Goal: Find specific page/section: Find specific page/section

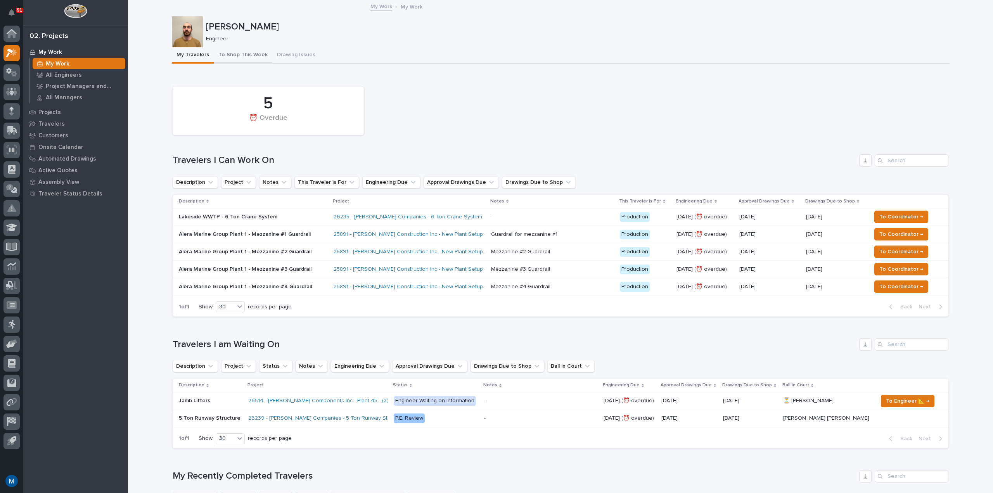
click at [239, 55] on button "To Shop This Week" at bounding box center [243, 55] width 59 height 16
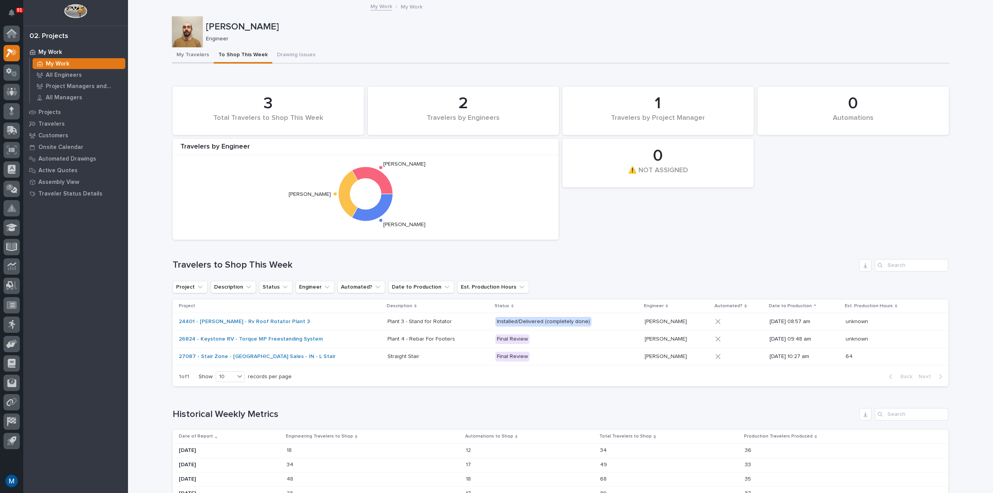
click at [184, 54] on button "My Travelers" at bounding box center [193, 55] width 42 height 16
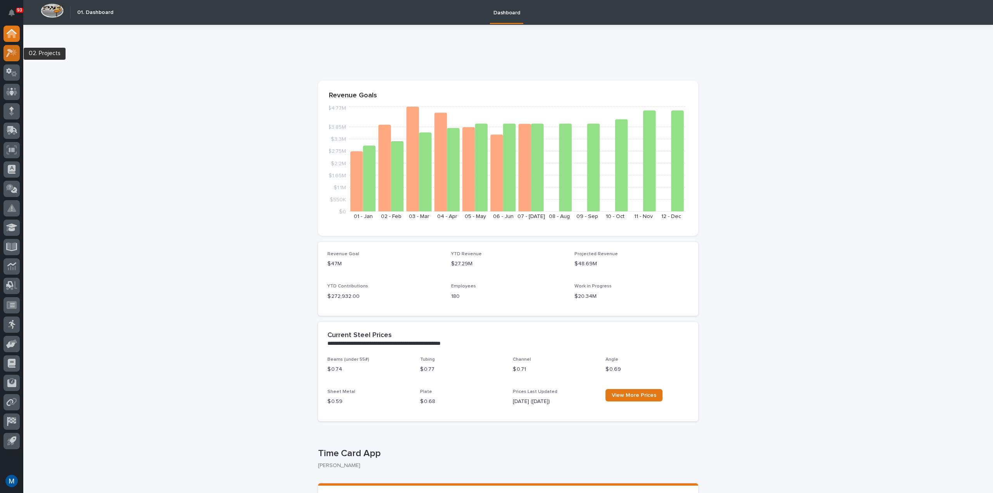
click at [9, 57] on icon at bounding box center [11, 52] width 11 height 9
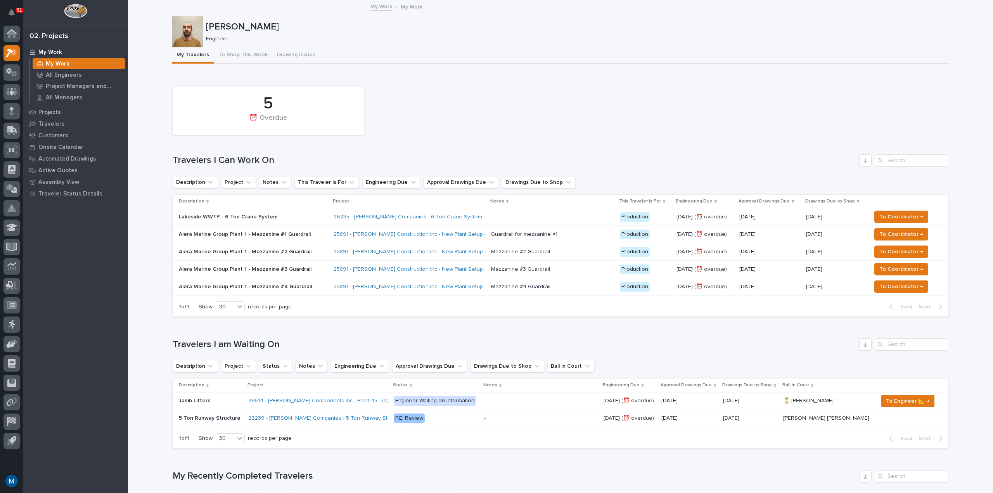
click at [16, 62] on div at bounding box center [11, 54] width 16 height 19
click at [10, 83] on div at bounding box center [11, 73] width 16 height 19
click at [10, 77] on div at bounding box center [11, 72] width 16 height 16
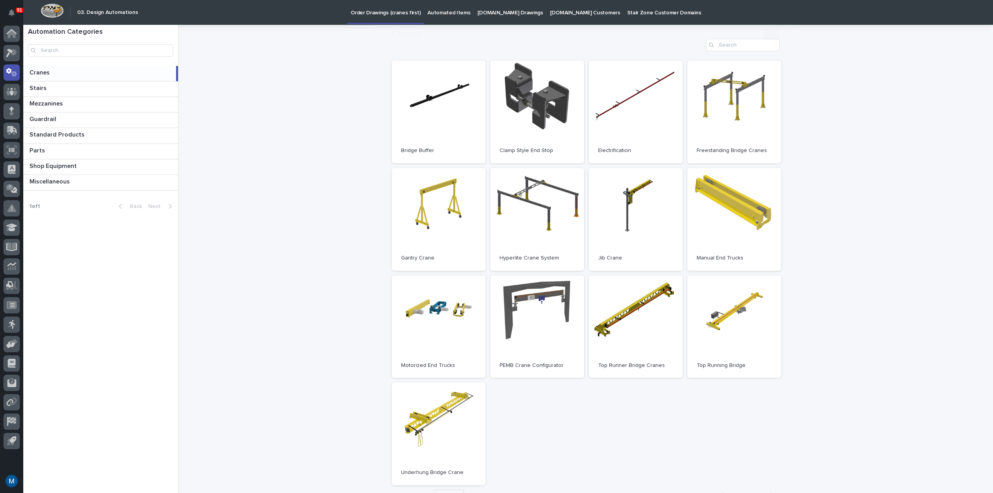
scroll to position [78, 0]
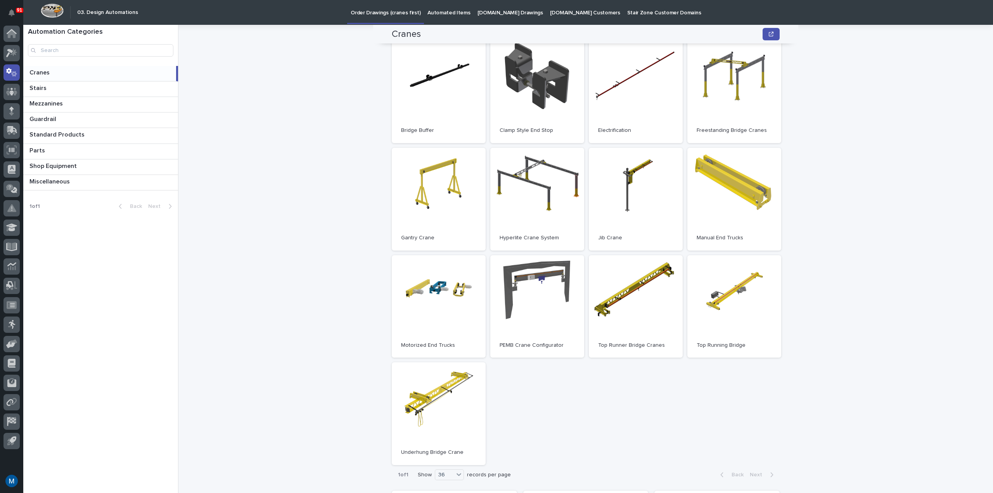
click at [51, 70] on p at bounding box center [100, 72] width 143 height 7
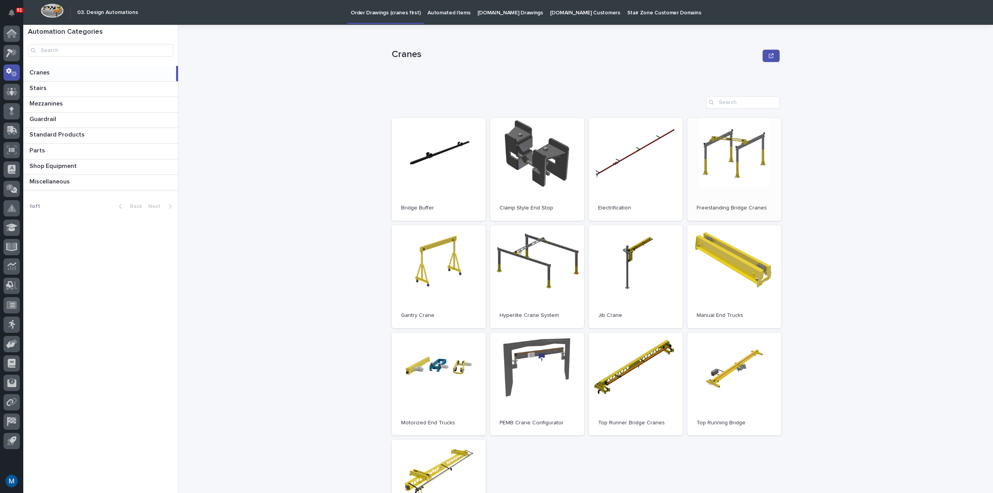
click at [763, 187] on link "Open" at bounding box center [734, 169] width 94 height 103
